Goal: Task Accomplishment & Management: Use online tool/utility

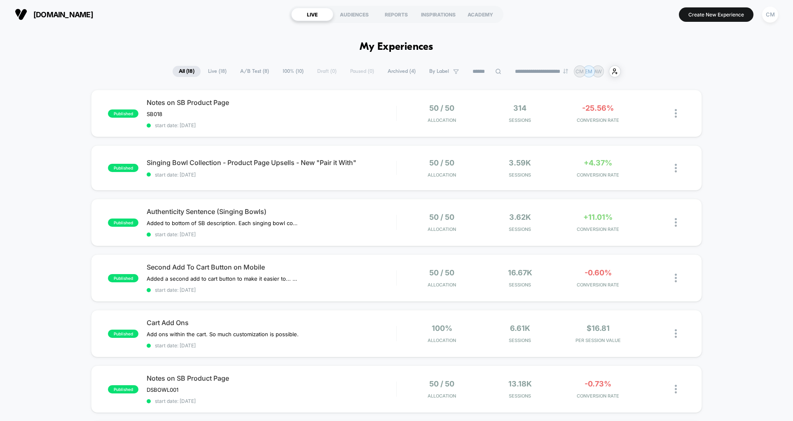
click at [250, 73] on span "A/B Test ( 8 )" at bounding box center [254, 71] width 41 height 11
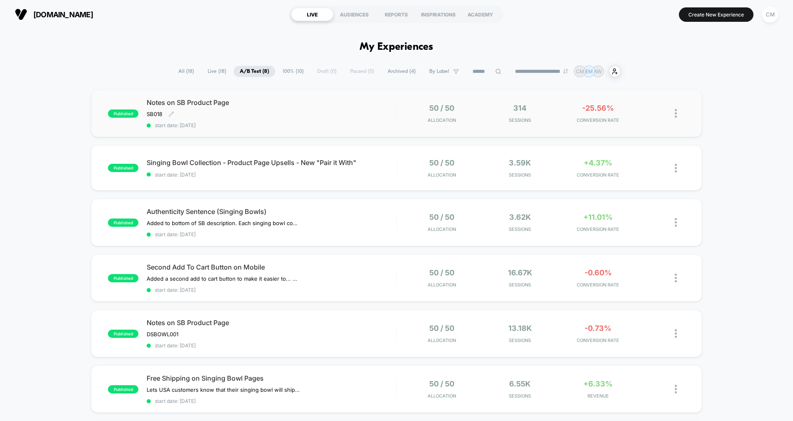
click at [364, 114] on div "Notes on SB Product Page SB018 Click to edit experience details SB018 start dat…" at bounding box center [271, 113] width 249 height 30
